Goal: Obtain resource: Download file/media

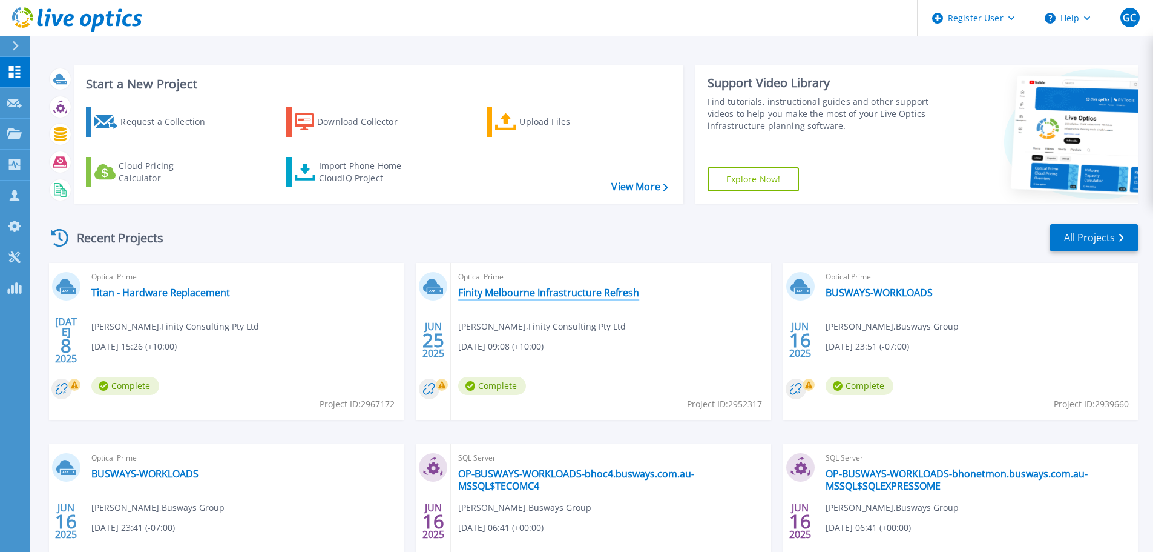
click at [555, 289] on link "Finity Melbourne Infrastructure Refresh" at bounding box center [548, 292] width 181 height 12
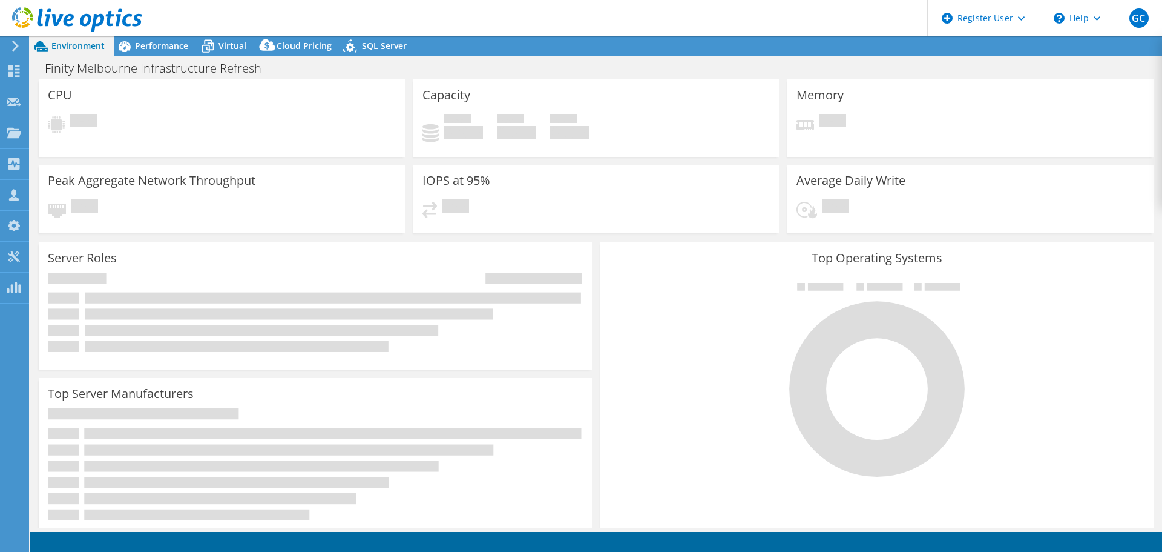
select select "USD"
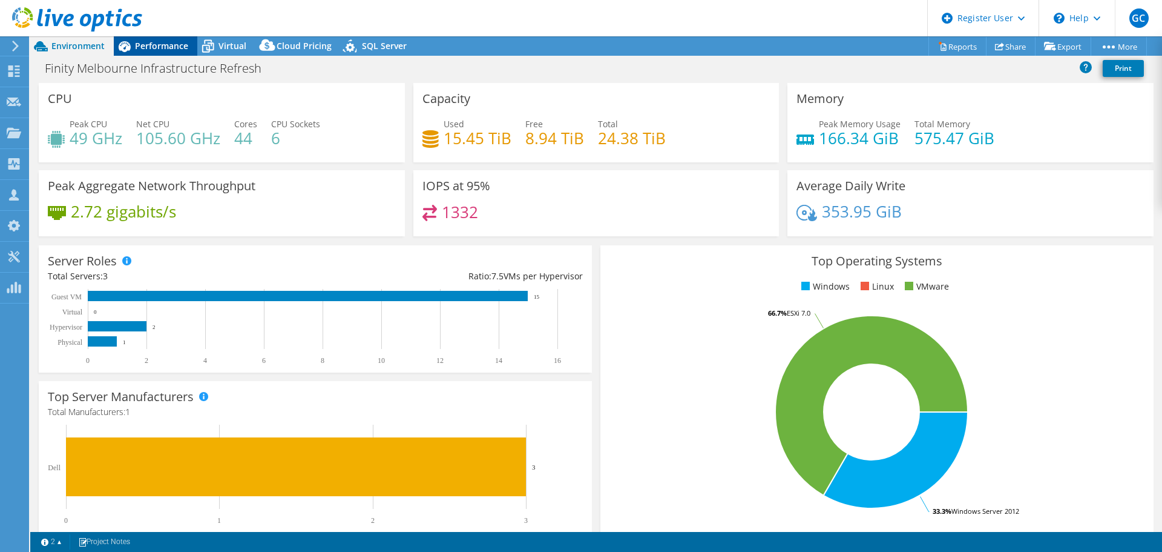
click at [168, 52] on div "Performance" at bounding box center [156, 45] width 84 height 19
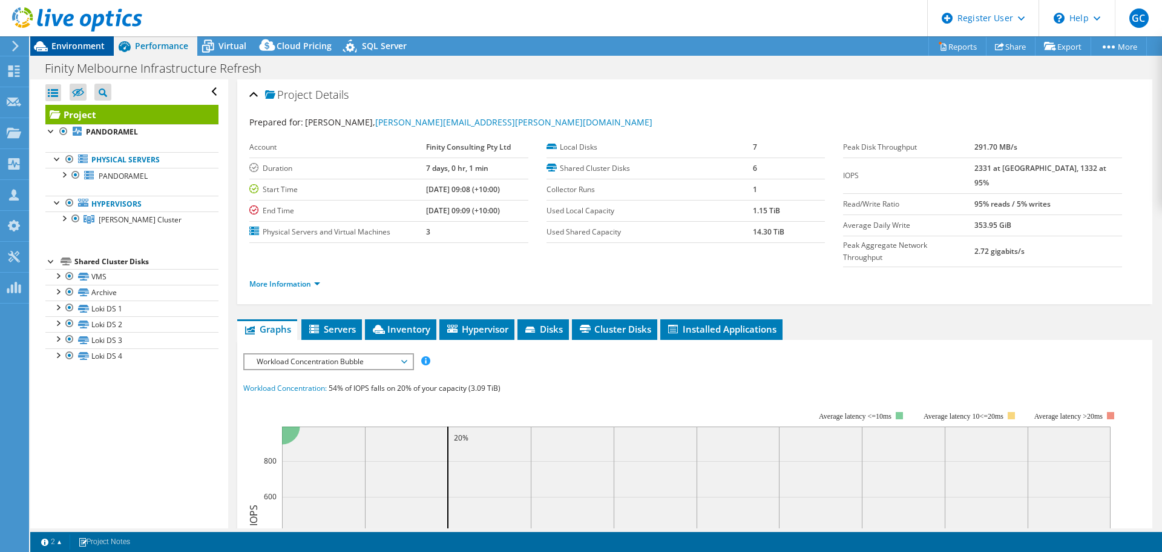
click at [79, 48] on span "Environment" at bounding box center [77, 46] width 53 height 12
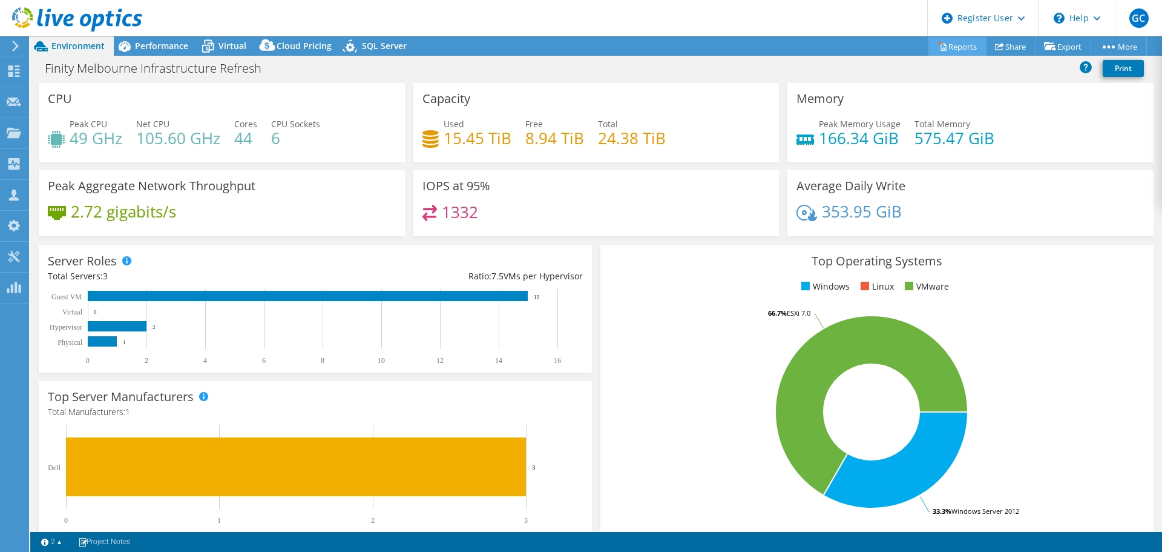
click at [958, 45] on link "Reports" at bounding box center [958, 46] width 58 height 19
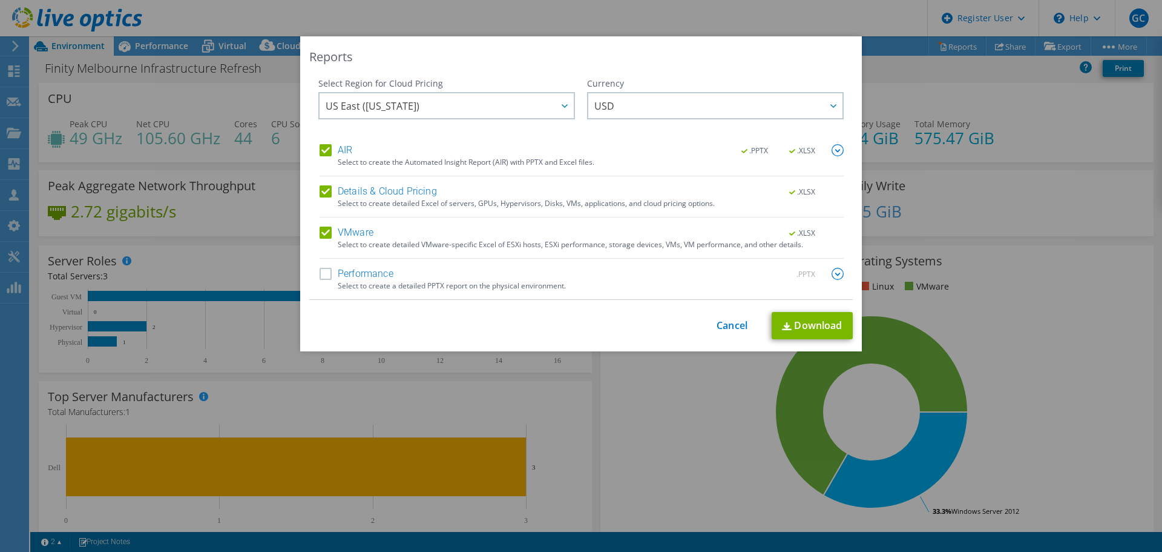
click at [320, 145] on label "AIR" at bounding box center [336, 150] width 33 height 12
click at [0, 0] on input "AIR" at bounding box center [0, 0] width 0 height 0
click at [326, 154] on label "AIR" at bounding box center [336, 150] width 33 height 12
click at [0, 0] on input "AIR" at bounding box center [0, 0] width 0 height 0
click at [562, 107] on icon at bounding box center [565, 106] width 6 height 4
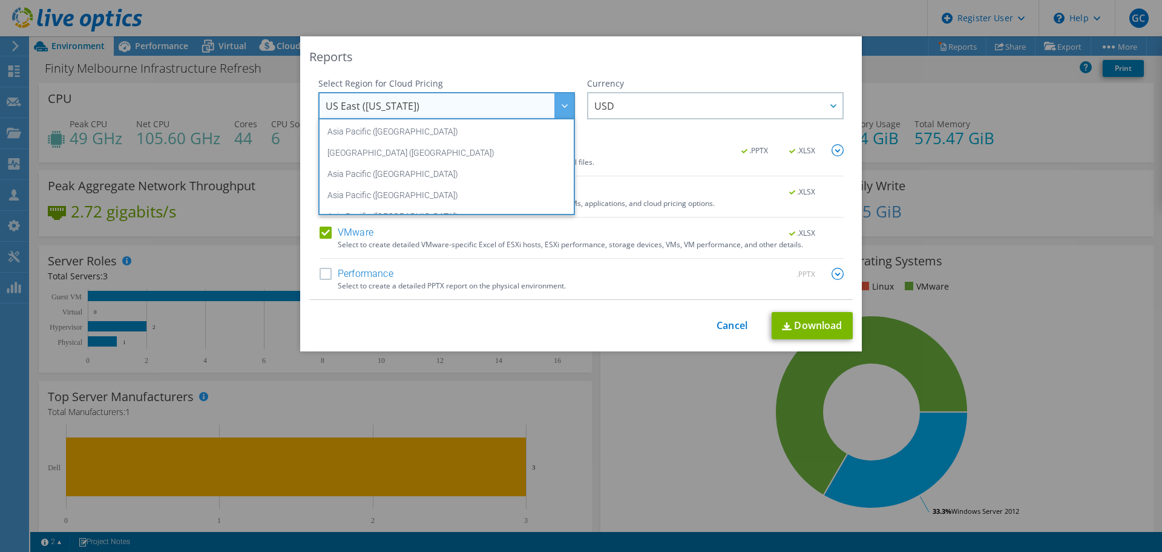
click at [562, 107] on icon at bounding box center [565, 106] width 6 height 4
click at [562, 106] on icon at bounding box center [565, 106] width 6 height 4
click at [633, 64] on div "Reports" at bounding box center [581, 56] width 544 height 17
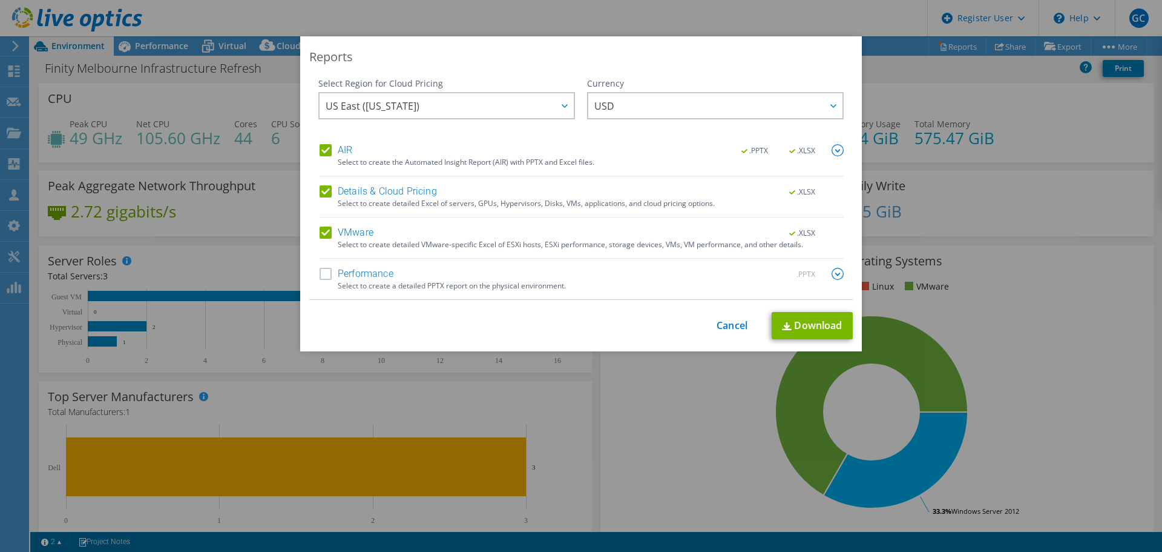
click at [322, 149] on label "AIR" at bounding box center [336, 150] width 33 height 12
click at [0, 0] on input "AIR" at bounding box center [0, 0] width 0 height 0
click at [811, 328] on link "Download" at bounding box center [812, 325] width 81 height 27
click at [723, 321] on link "Cancel" at bounding box center [732, 326] width 31 height 12
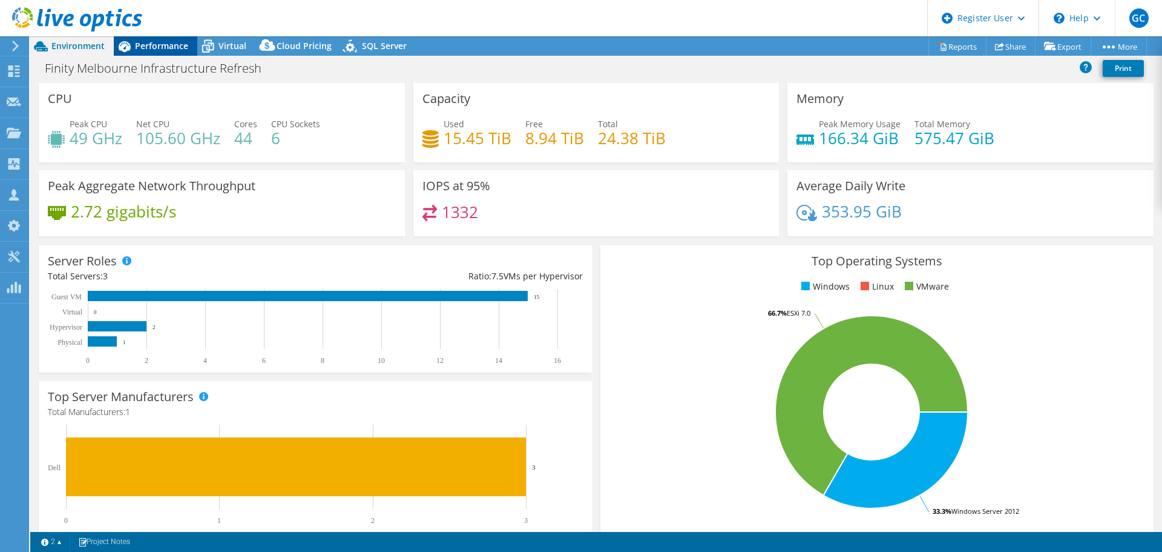
click at [150, 49] on span "Performance" at bounding box center [161, 46] width 53 height 12
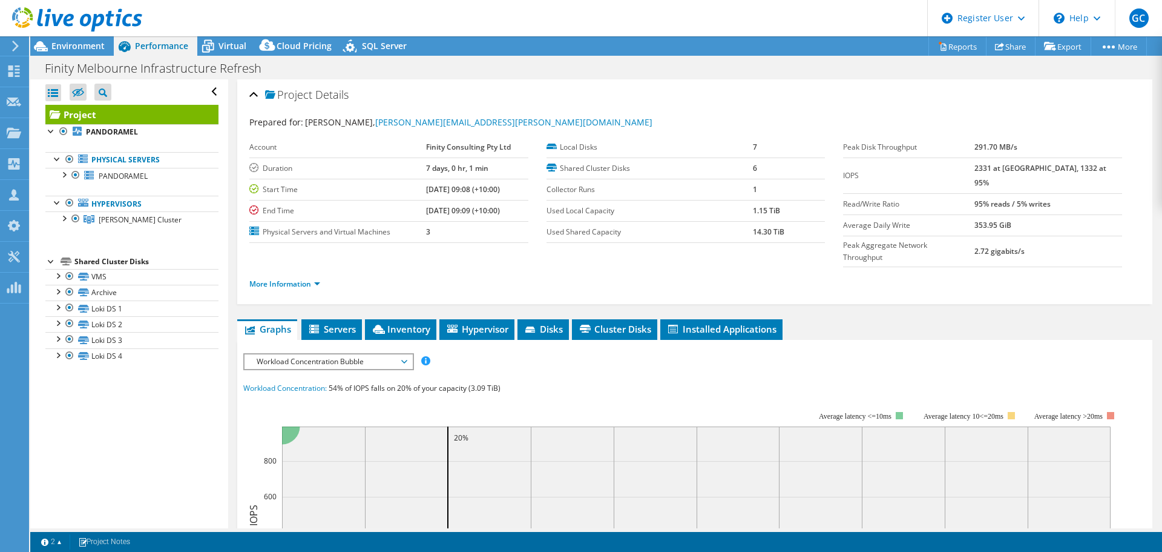
click at [348, 354] on span "Workload Concentration Bubble" at bounding box center [329, 361] width 156 height 15
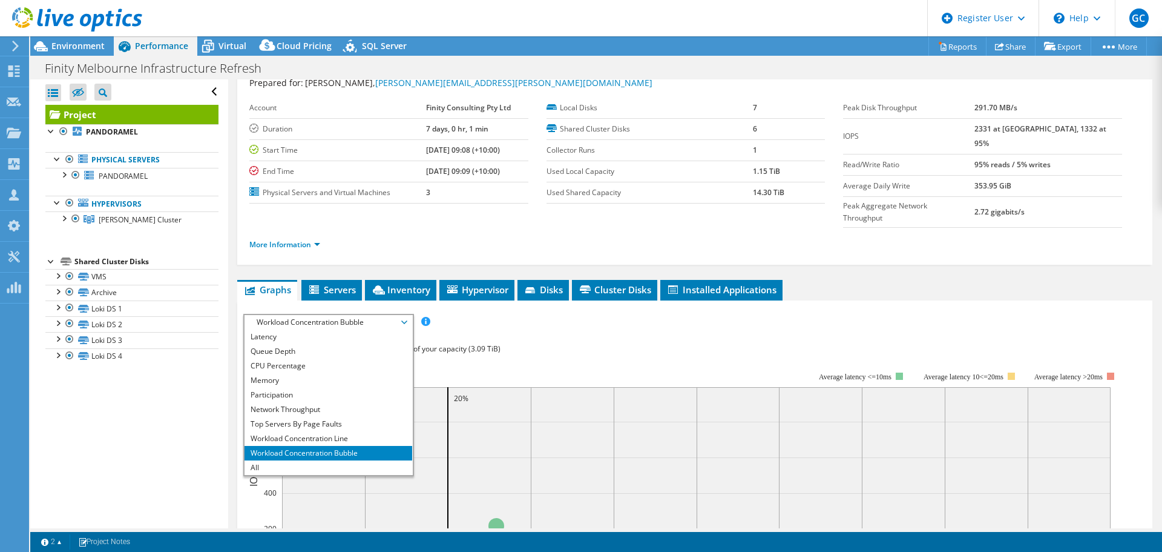
scroll to position [61, 0]
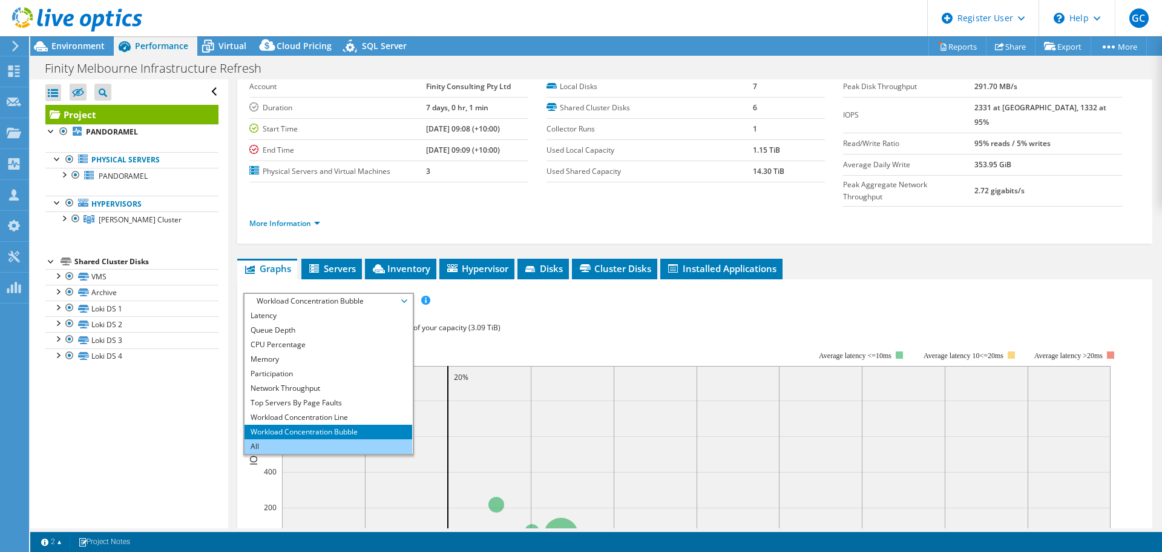
click at [265, 439] on li "All" at bounding box center [329, 446] width 168 height 15
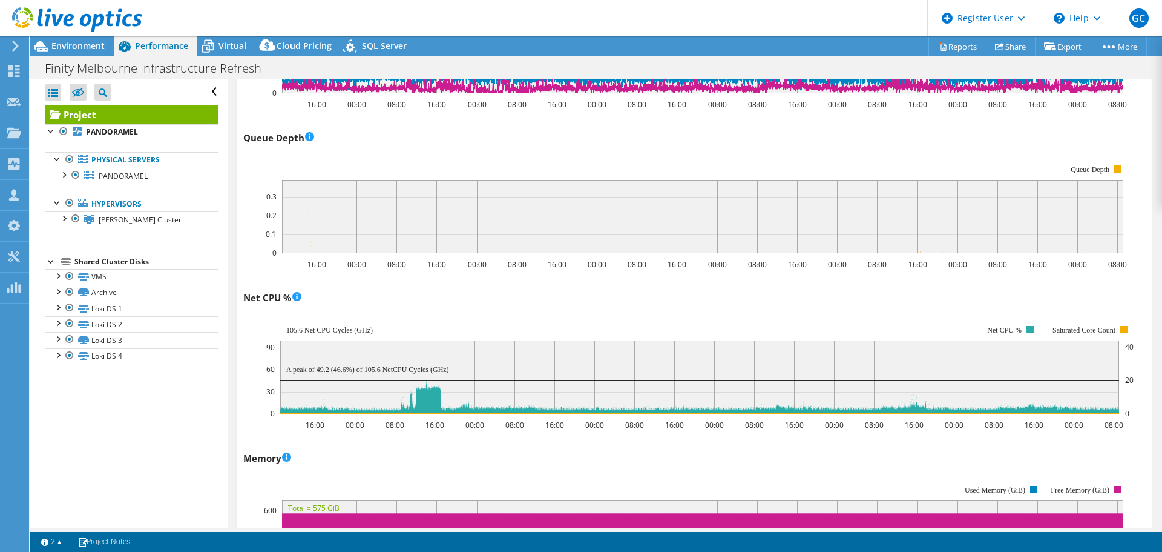
scroll to position [697, 0]
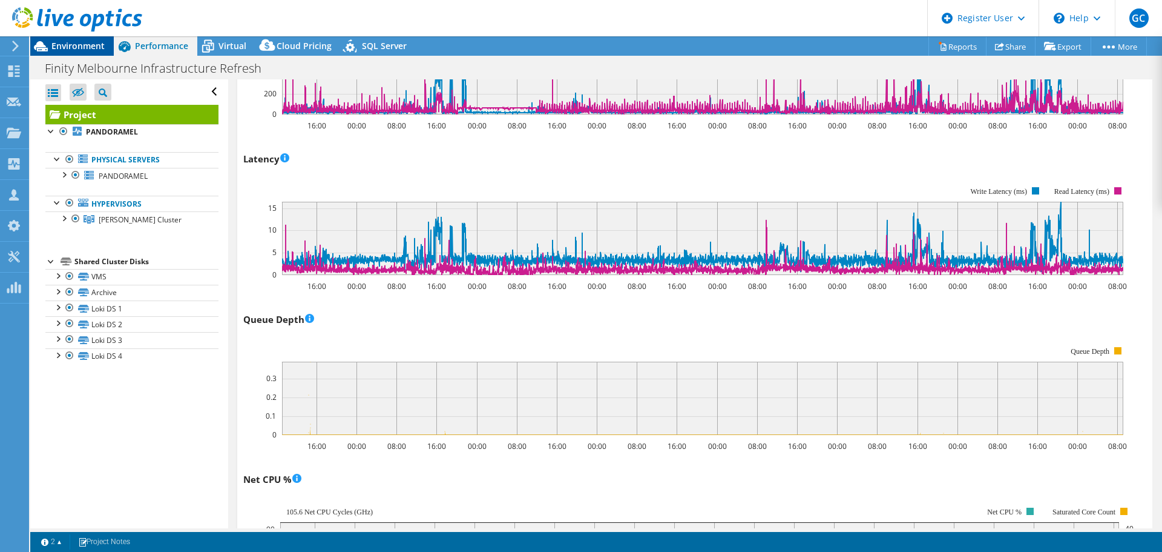
click at [79, 45] on span "Environment" at bounding box center [77, 46] width 53 height 12
